Goal: Check status: Check status

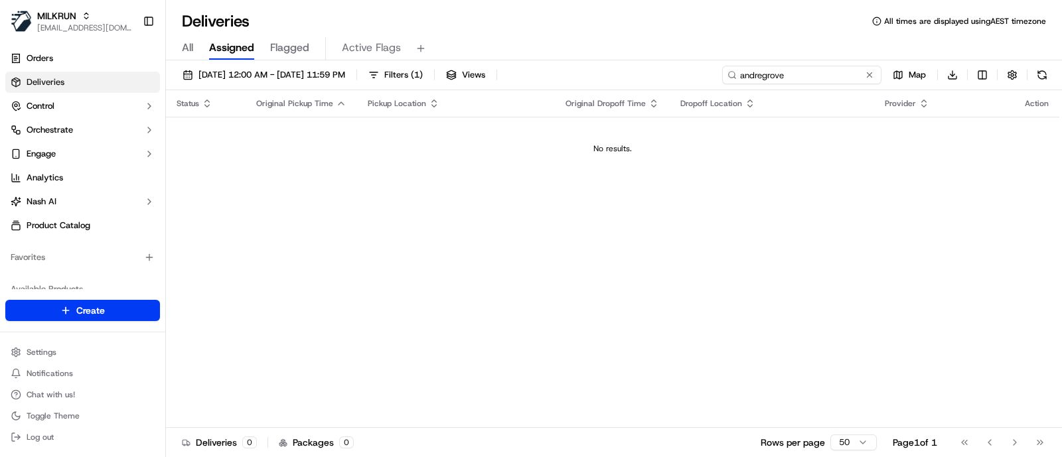
click at [799, 78] on input "andregrove" at bounding box center [801, 75] width 159 height 19
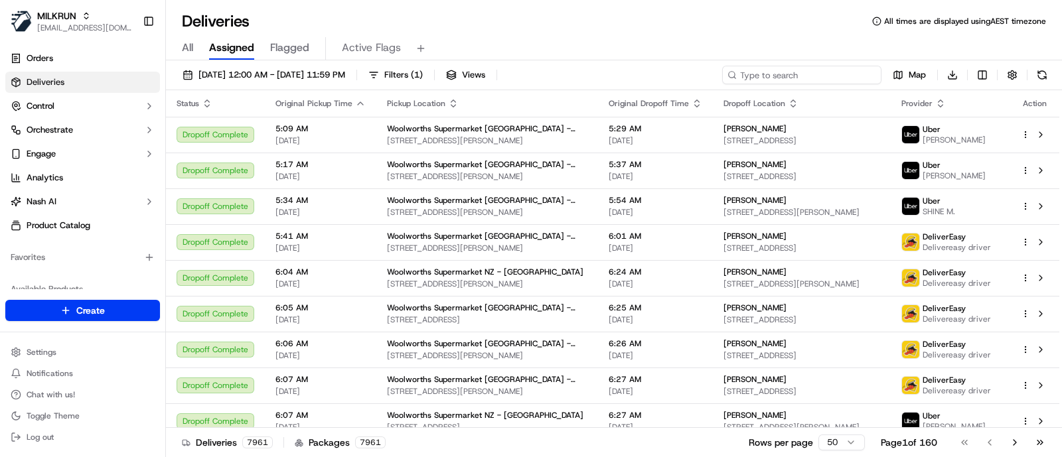
paste input "Andergrove"
type input "Andergrove"
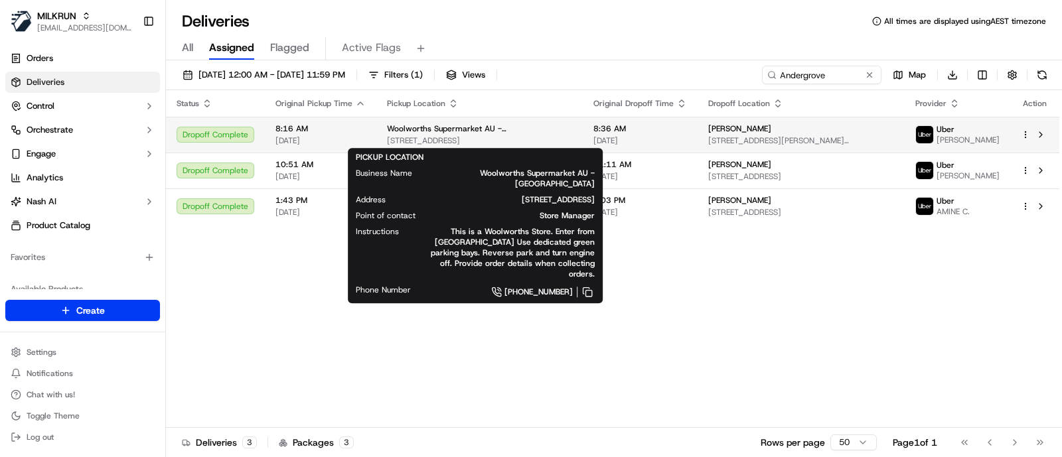
click at [504, 134] on div "Woolworths Supermarket AU - Andergrove 41-45 Oak St, Andergrove, QLD 4740, AU" at bounding box center [479, 134] width 185 height 23
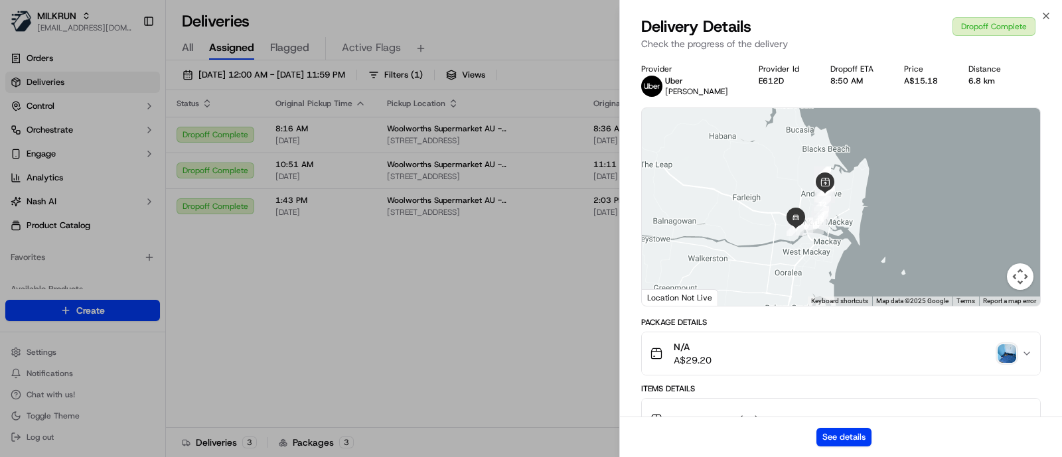
drag, startPoint x: 807, startPoint y: 188, endPoint x: 850, endPoint y: 219, distance: 53.2
click at [850, 219] on div at bounding box center [841, 207] width 398 height 198
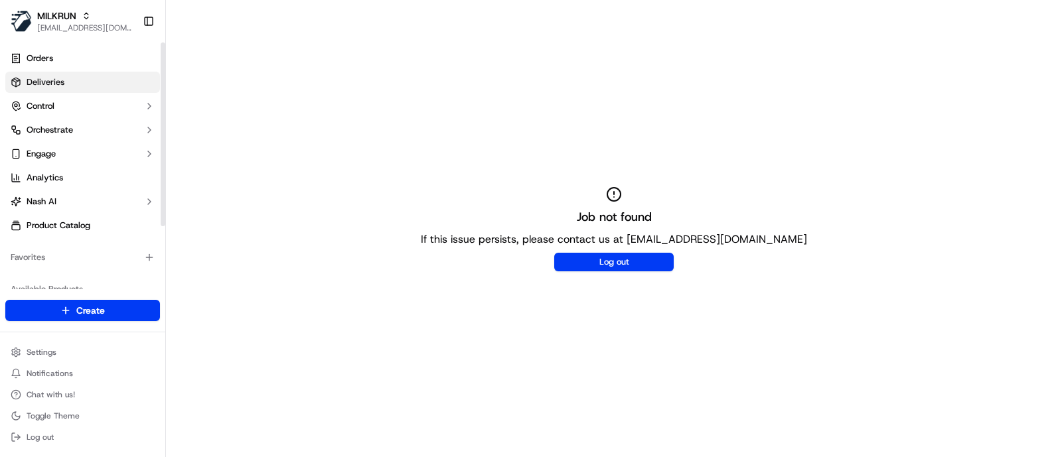
click at [70, 77] on link "Deliveries" at bounding box center [82, 82] width 155 height 21
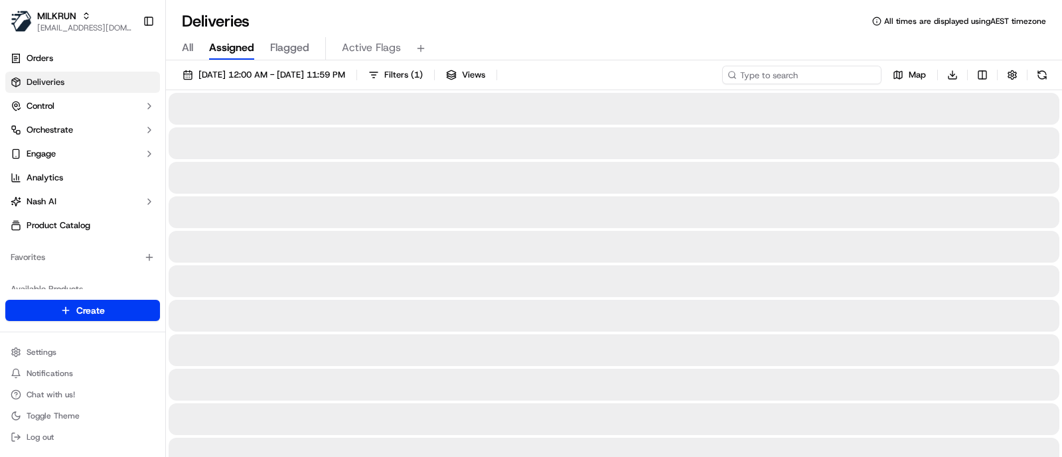
click at [841, 81] on input at bounding box center [801, 75] width 159 height 19
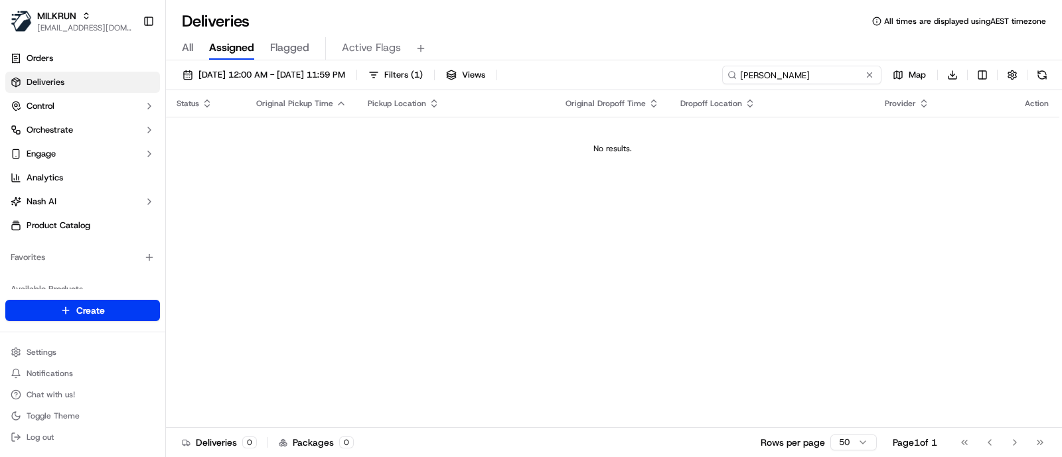
type input "amy helliwell"
click at [870, 71] on button at bounding box center [869, 74] width 13 height 13
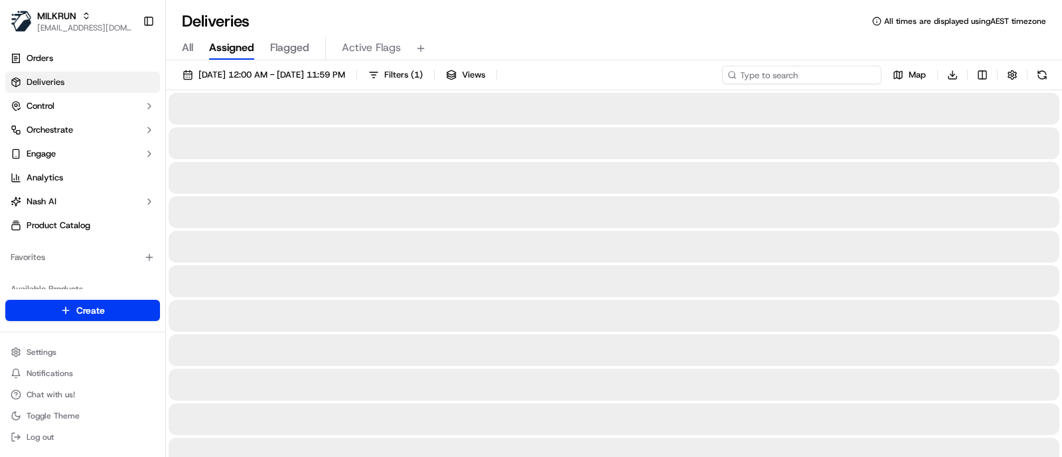
click at [849, 72] on input at bounding box center [801, 75] width 159 height 19
paste input "4DC3B"
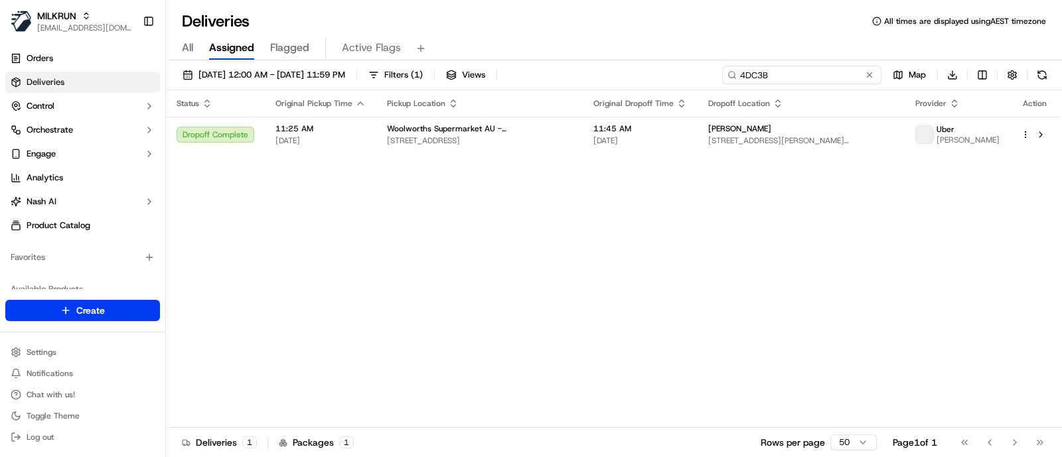
type input "4DC3B"
click at [327, 78] on span "18/09/2025 12:00 AM - 18/09/2025 11:59 PM" at bounding box center [271, 75] width 147 height 12
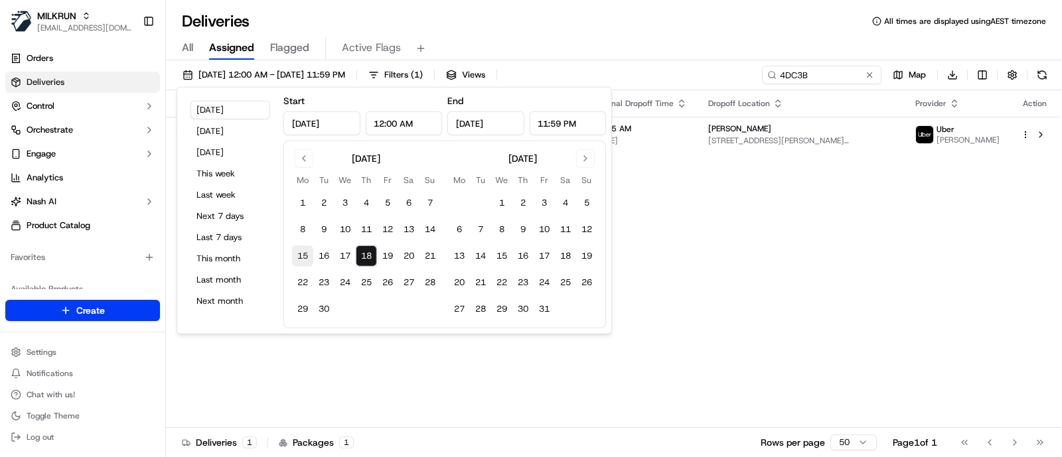
click at [305, 250] on button "15" at bounding box center [302, 256] width 21 height 21
type input "Sep 15, 2025"
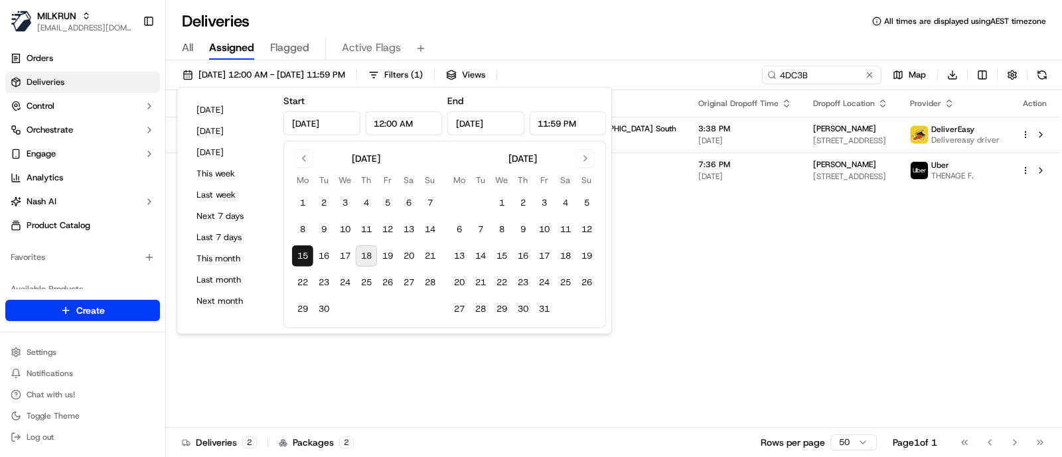
click at [664, 52] on div "All Assigned Flagged Active Flags" at bounding box center [614, 48] width 896 height 23
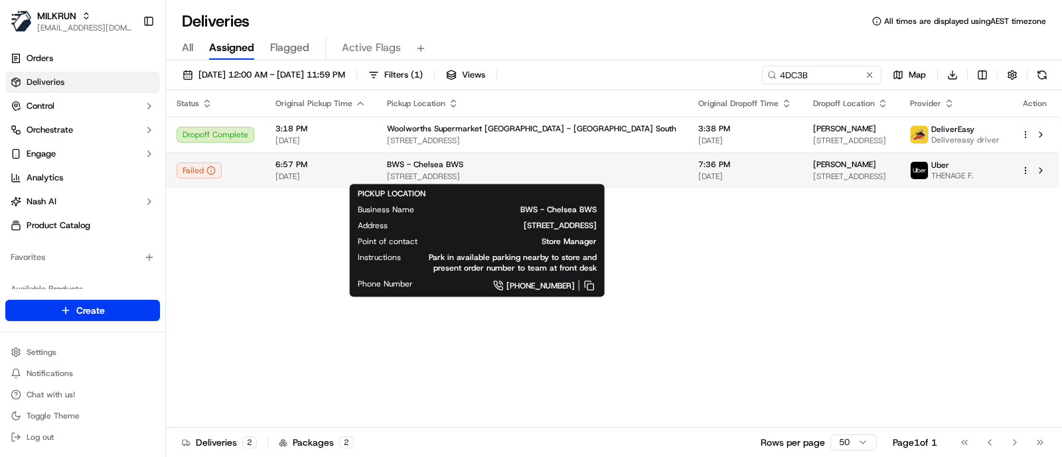
click at [545, 173] on span "[STREET_ADDRESS]" at bounding box center [532, 176] width 290 height 11
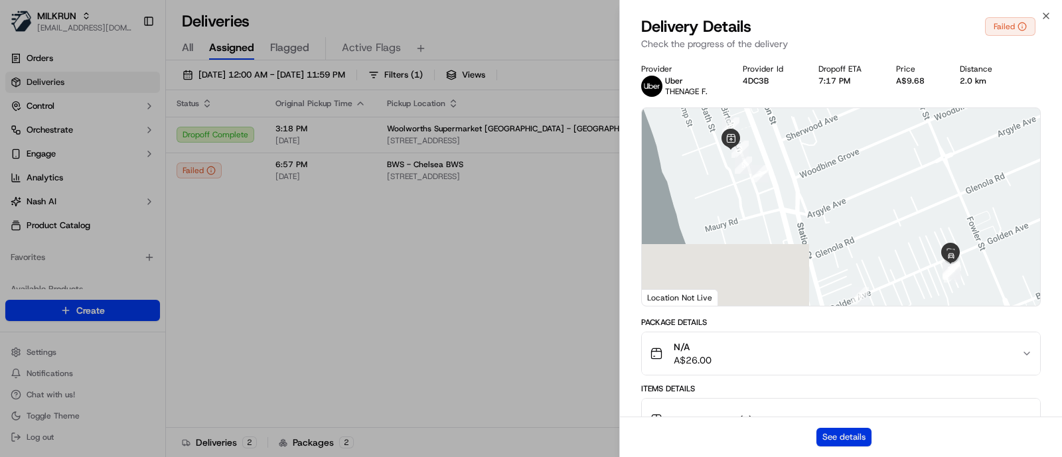
click at [844, 433] on button "See details" at bounding box center [843, 437] width 55 height 19
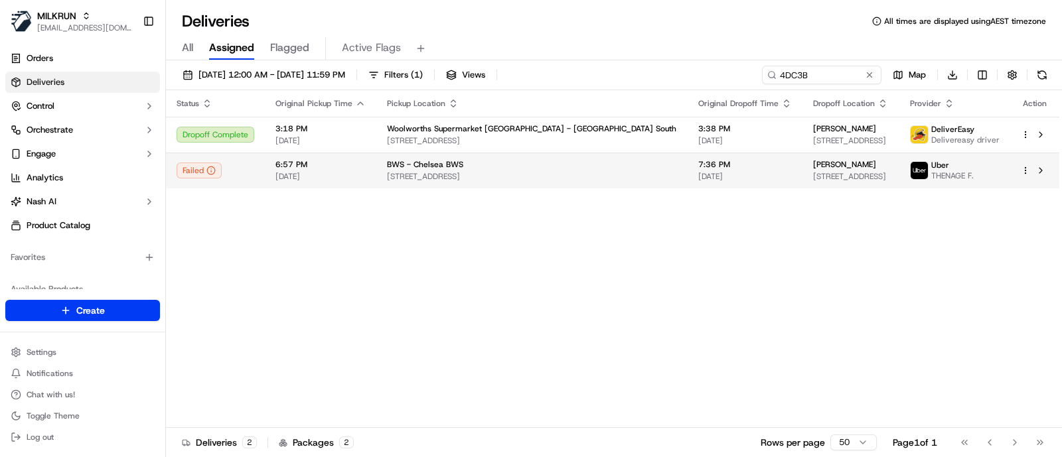
click at [520, 167] on div "BWS - Chelsea BWS" at bounding box center [532, 164] width 290 height 11
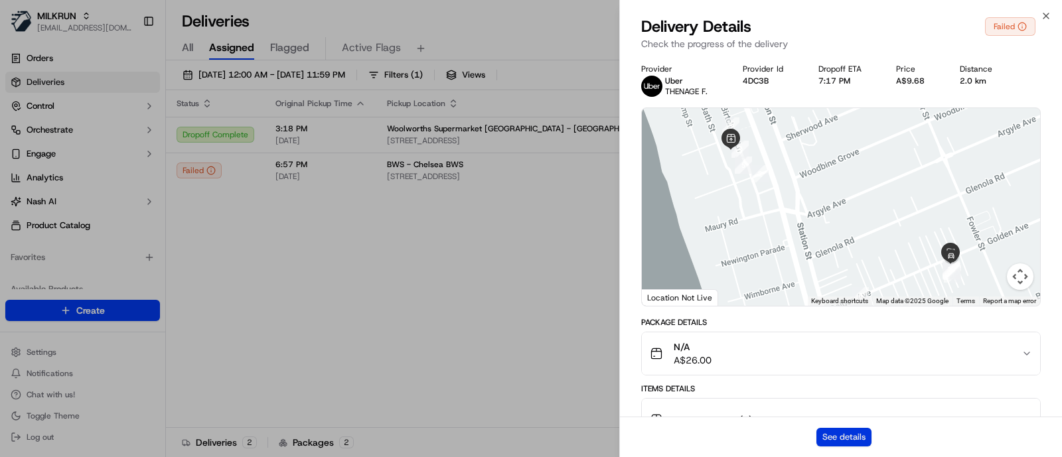
click at [840, 431] on button "See details" at bounding box center [843, 437] width 55 height 19
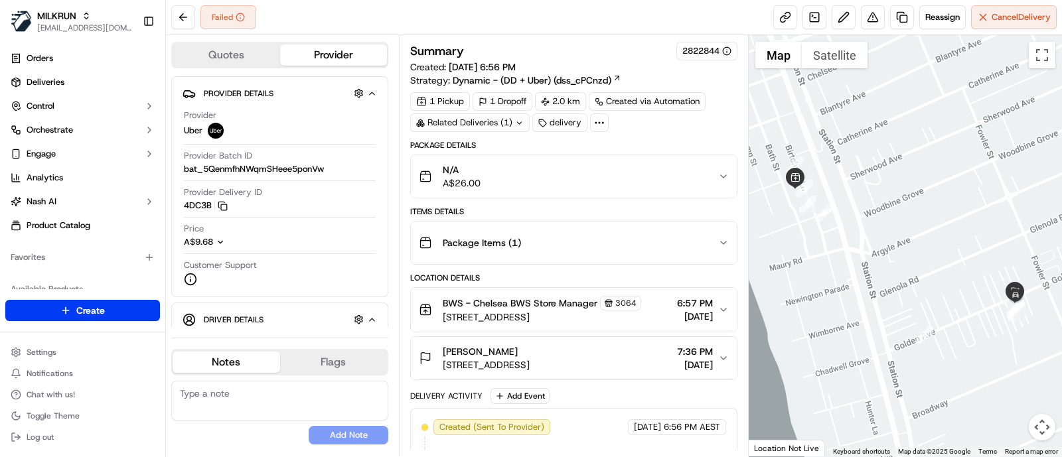
click at [1022, 175] on div at bounding box center [906, 245] width 314 height 421
